Goal: Task Accomplishment & Management: Contribute content

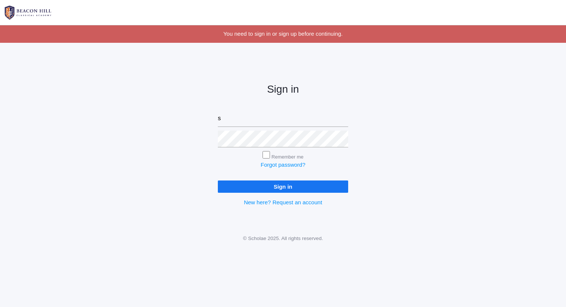
type input "[PERSON_NAME][EMAIL_ADDRESS][DOMAIN_NAME]"
click at [218, 181] on input "Sign in" at bounding box center [283, 187] width 130 height 12
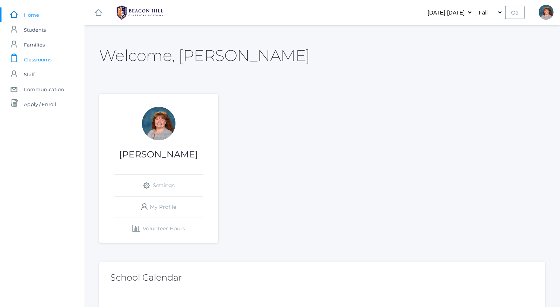
click at [51, 64] on link "icons/clipboard/plain Created with Sketch. Classrooms" at bounding box center [42, 59] width 84 height 15
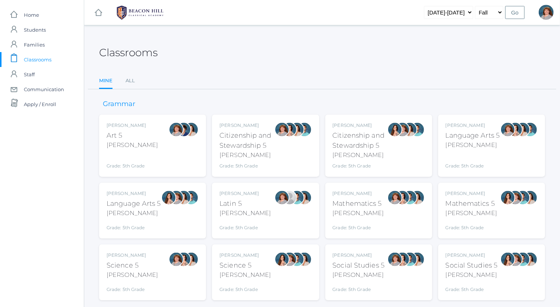
scroll to position [19, 0]
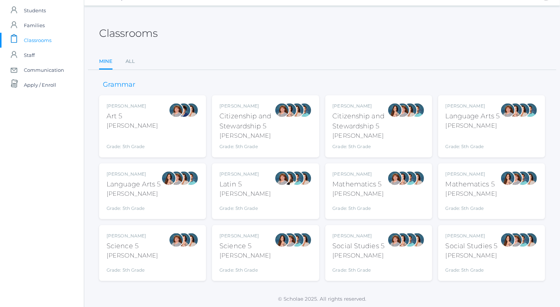
click at [466, 137] on div "Grade: 5th Grade" at bounding box center [472, 141] width 54 height 17
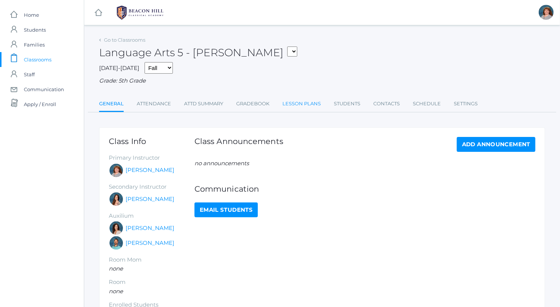
click at [319, 106] on link "Lesson Plans" at bounding box center [301, 103] width 38 height 15
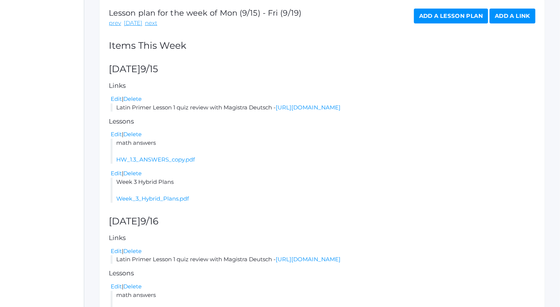
scroll to position [121, 0]
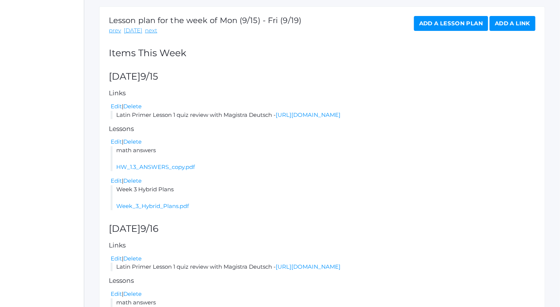
drag, startPoint x: 459, startPoint y: 10, endPoint x: 460, endPoint y: 14, distance: 3.9
click at [465, 31] on div "Add a Lesson Plan Add a Link" at bounding box center [474, 25] width 121 height 19
click at [463, 23] on link "Add a Lesson Plan" at bounding box center [451, 23] width 74 height 15
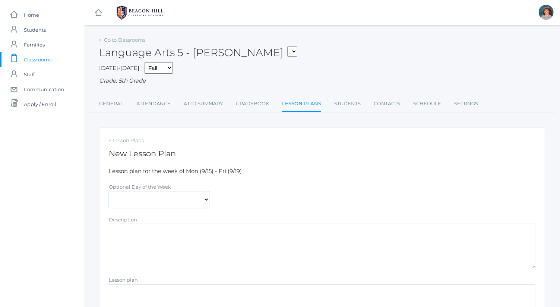
click at [172, 193] on select "[DATE] [DATE] [DATE] [DATE] [DATE]" at bounding box center [159, 199] width 101 height 17
select select "[DATE]"
click at [109, 191] on select "[DATE] [DATE] [DATE] [DATE] [DATE]" at bounding box center [159, 199] width 101 height 17
click at [197, 247] on textarea "Description" at bounding box center [322, 246] width 426 height 45
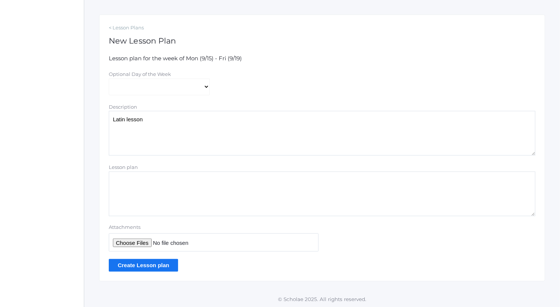
type textarea "Latin lesson"
click at [130, 241] on input "Attachments" at bounding box center [214, 243] width 210 height 18
type input "C:\fakepath\Latin Primer 2 Lesson 1 [DATE].docx (1).pdf"
click at [152, 264] on input "Create Lesson plan" at bounding box center [143, 265] width 69 height 12
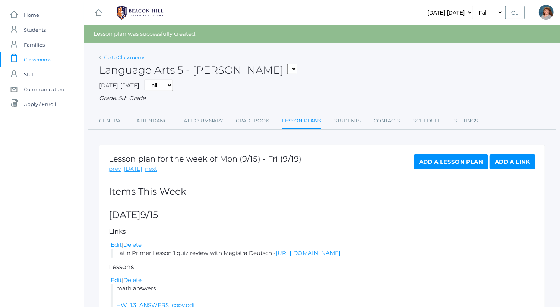
click at [124, 57] on link "Go to Classrooms" at bounding box center [124, 57] width 41 height 6
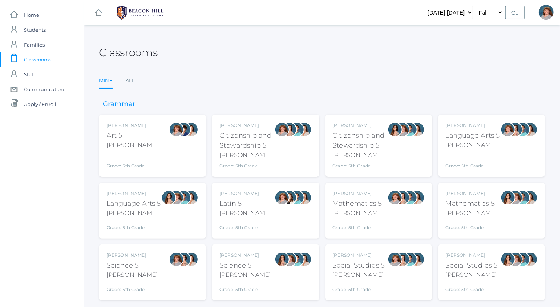
click at [163, 206] on div at bounding box center [168, 210] width 15 height 41
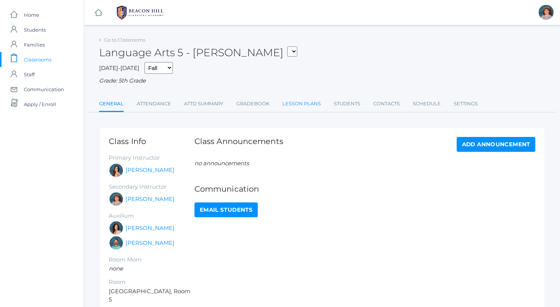
click at [297, 104] on link "Lesson Plans" at bounding box center [301, 103] width 38 height 15
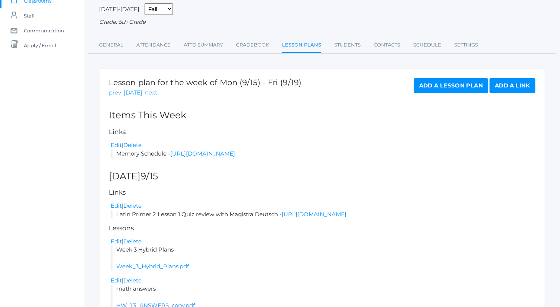
scroll to position [58, 0]
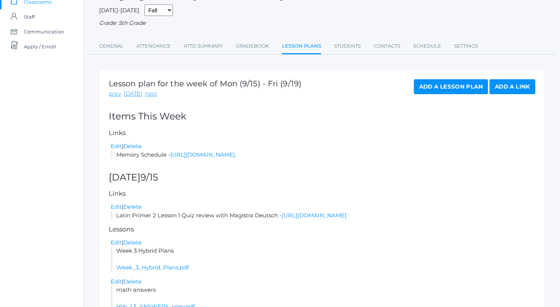
click at [447, 84] on link "Add a Lesson Plan" at bounding box center [451, 86] width 74 height 15
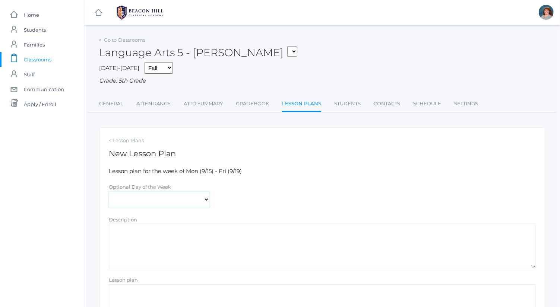
click at [185, 197] on select "[DATE] [DATE] [DATE] [DATE] [DATE]" at bounding box center [159, 199] width 101 height 17
select select "[DATE]"
click at [109, 191] on select "[DATE] [DATE] [DATE] [DATE] [DATE]" at bounding box center [159, 199] width 101 height 17
click at [201, 245] on textarea "Description" at bounding box center [322, 246] width 426 height 45
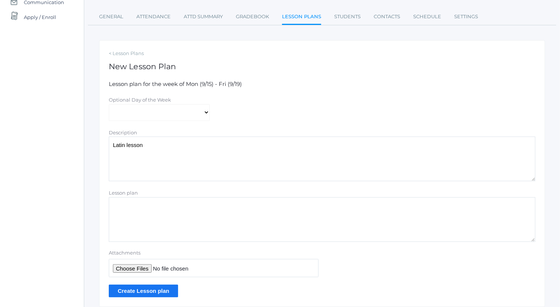
scroll to position [88, 0]
type textarea "Latin lesson"
click at [129, 266] on input "Attachments" at bounding box center [214, 268] width 210 height 18
type input "C:\fakepath\Latin Primer 2 Lesson 1 [DATE].docx (1).pdf"
click at [152, 288] on input "Create Lesson plan" at bounding box center [143, 291] width 69 height 12
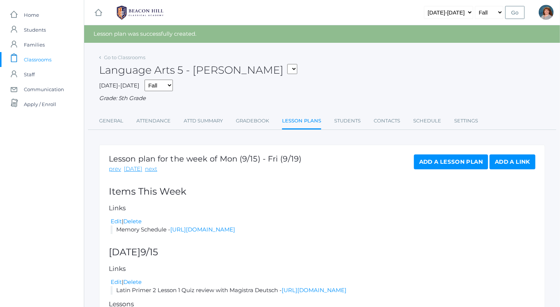
click at [139, 54] on div "Go to Classrooms" at bounding box center [122, 57] width 46 height 7
click at [141, 57] on link "Go to Classrooms" at bounding box center [124, 57] width 41 height 6
